Goal: Transaction & Acquisition: Purchase product/service

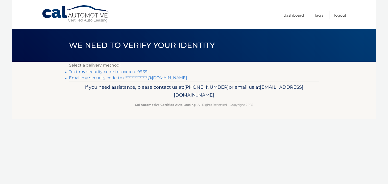
click at [119, 71] on link "Text my security code to xxx-xxx-9939" at bounding box center [108, 71] width 79 height 5
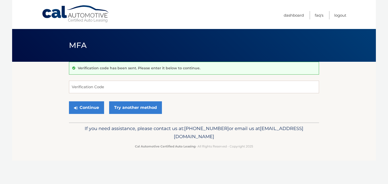
click at [105, 95] on form "Verification Code Continue Try another method" at bounding box center [194, 99] width 250 height 36
click at [102, 86] on input "Verification Code" at bounding box center [194, 87] width 250 height 13
type input "374073"
click at [69, 102] on button "Continue" at bounding box center [86, 108] width 35 height 13
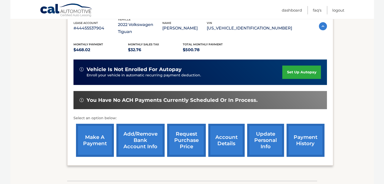
scroll to position [94, 0]
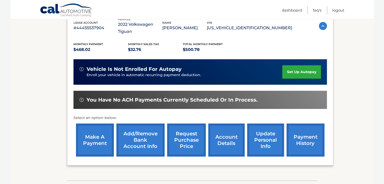
click at [93, 133] on link "make a payment" at bounding box center [95, 140] width 38 height 33
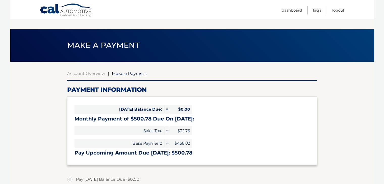
select select "MzQ2YTBmMzYtMWM5Ni00OTI1LTlhYTItOTY0ZDkyOTI5MDdl"
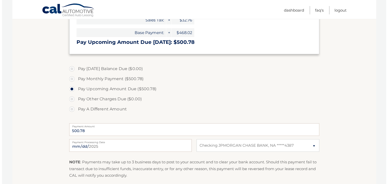
scroll to position [176, 0]
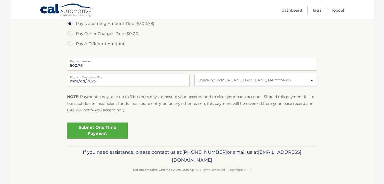
click at [106, 125] on link "Submit One Time Payment" at bounding box center [97, 131] width 61 height 16
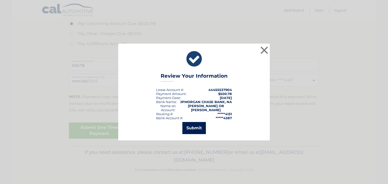
click at [186, 124] on button "Submit" at bounding box center [193, 128] width 23 height 12
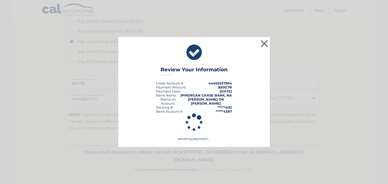
scroll to position [158, 0]
